Goal: Browse casually

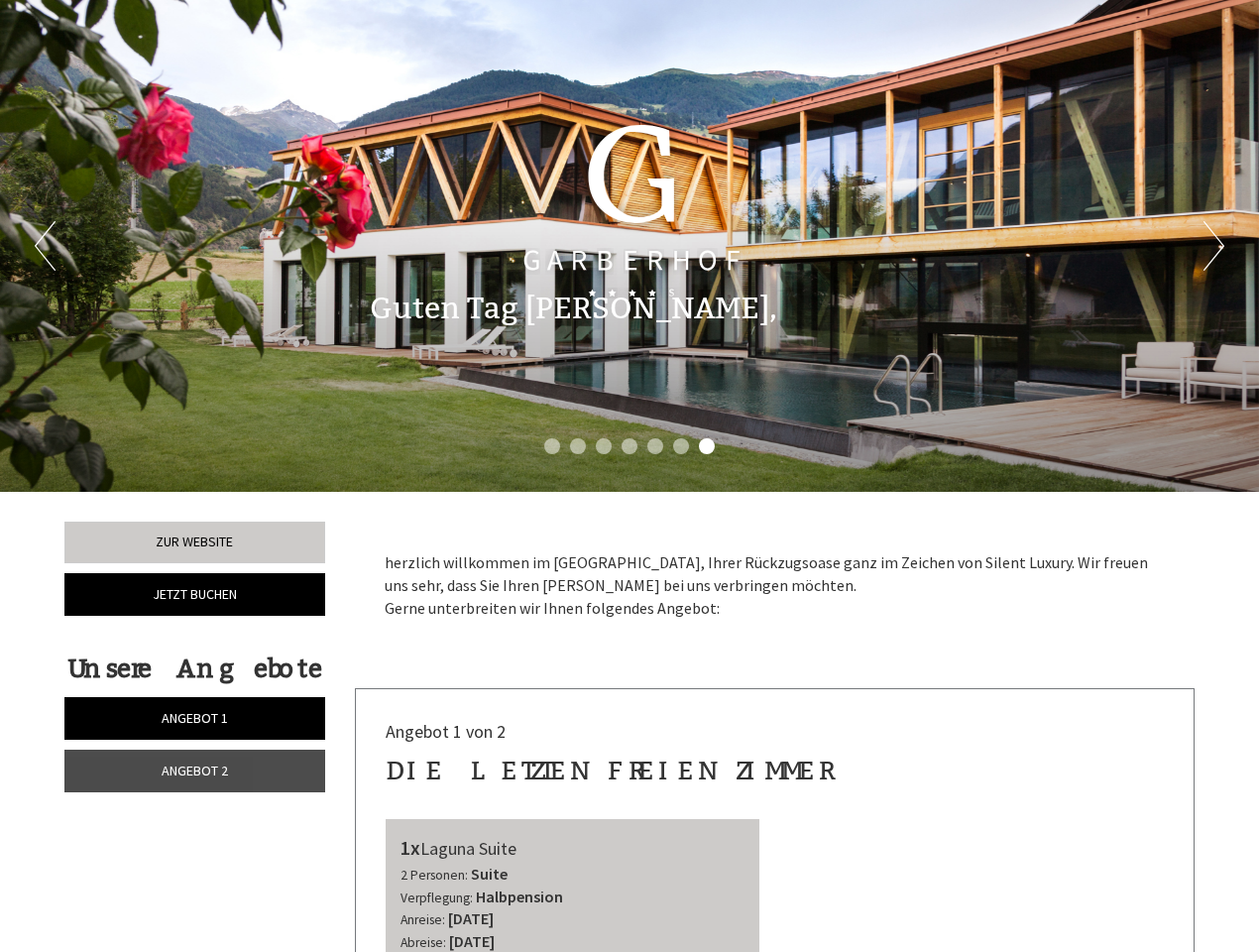
click at [630, 476] on div "Previous Next 1 2 3 4 5 6 7" at bounding box center [629, 246] width 1259 height 492
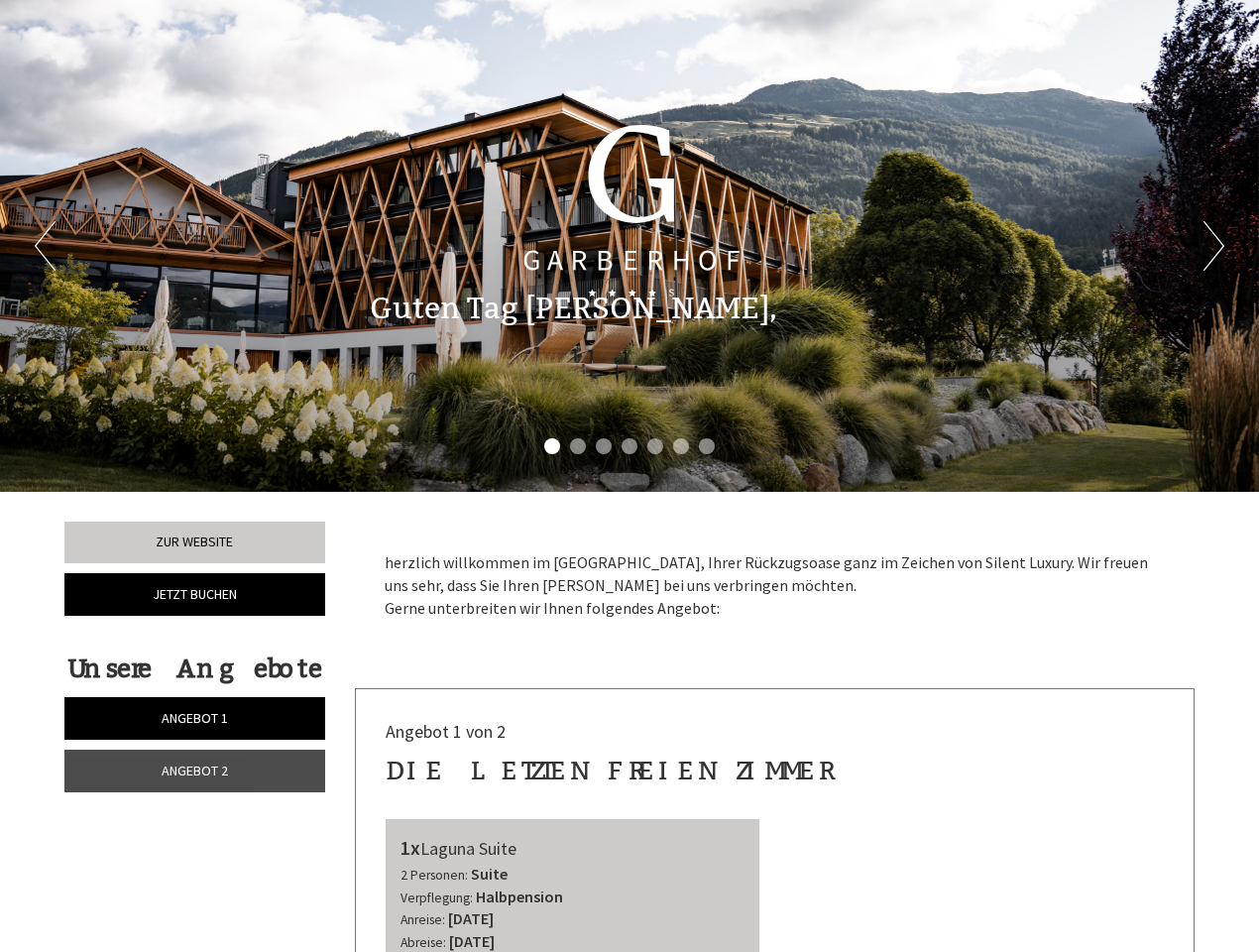
click at [45, 246] on button "Previous" at bounding box center [45, 246] width 21 height 50
click at [1214, 246] on button "Next" at bounding box center [1214, 246] width 21 height 50
click at [552, 446] on li "1" at bounding box center [552, 446] width 16 height 16
click at [578, 446] on li "2" at bounding box center [578, 446] width 16 height 16
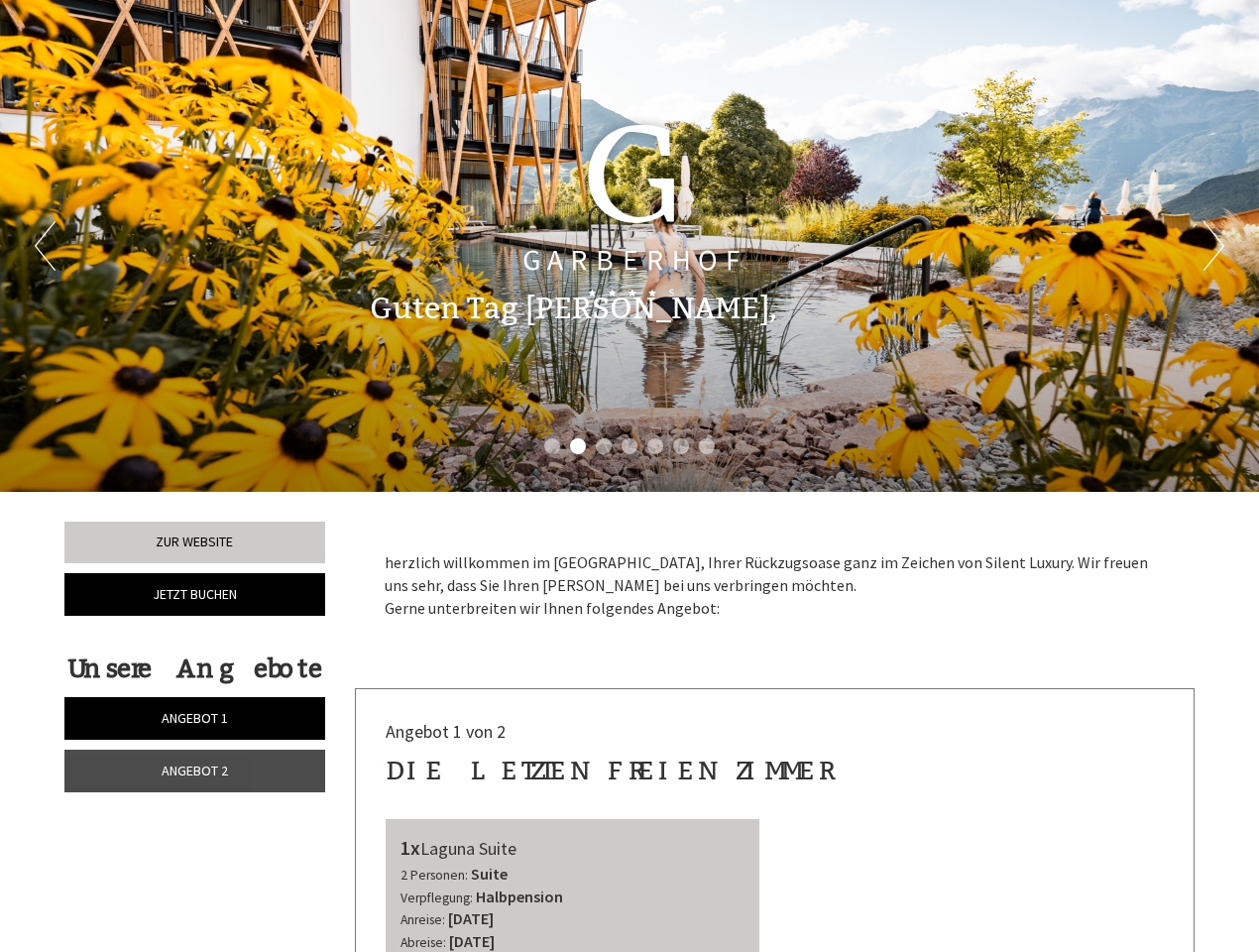
click at [604, 446] on li "3" at bounding box center [604, 446] width 16 height 16
click at [630, 446] on li "4" at bounding box center [630, 446] width 16 height 16
click at [655, 446] on li "5" at bounding box center [655, 446] width 16 height 16
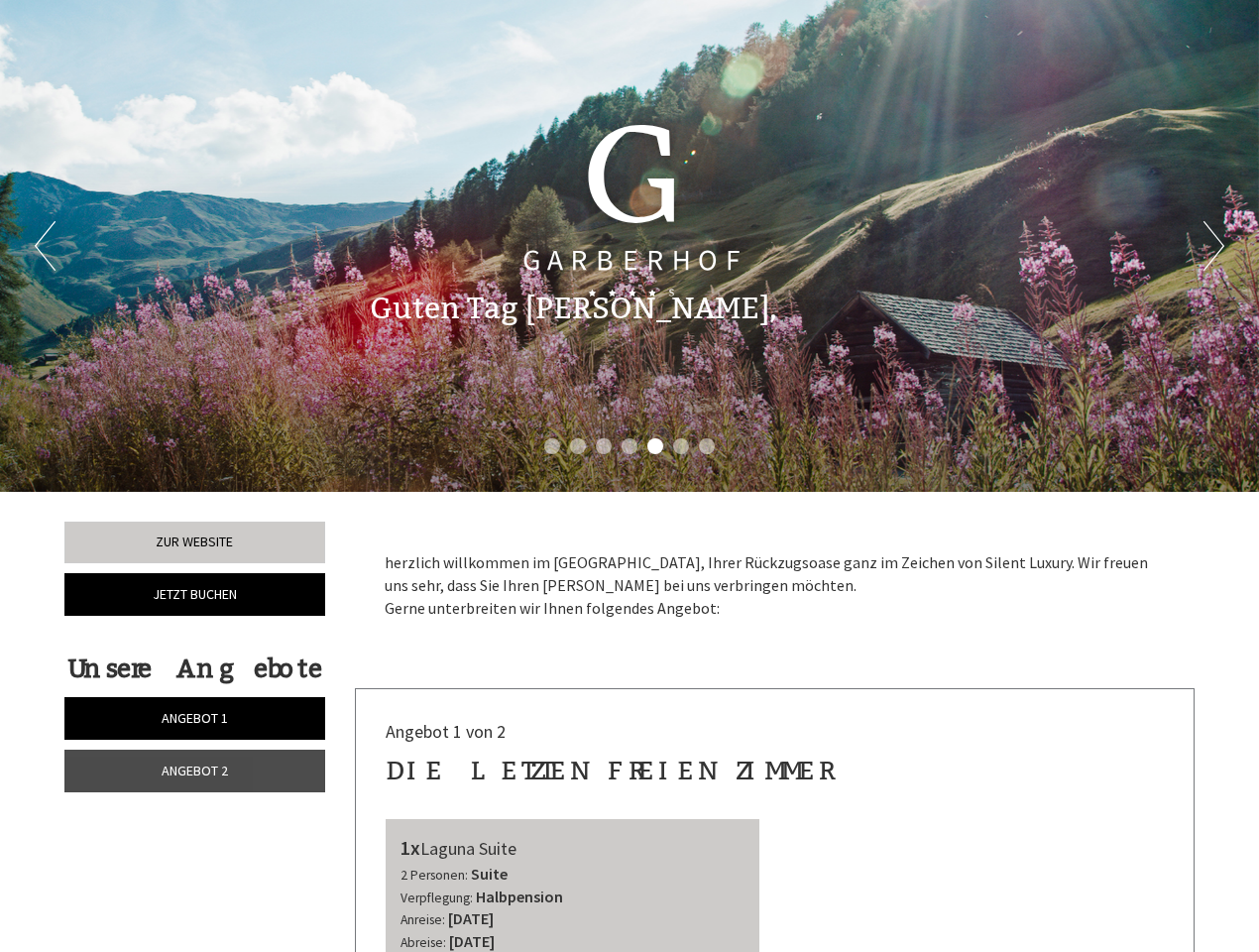
click at [681, 446] on li "6" at bounding box center [681, 446] width 16 height 16
click at [707, 446] on li "7" at bounding box center [707, 446] width 16 height 16
